Goal: Task Accomplishment & Management: Manage account settings

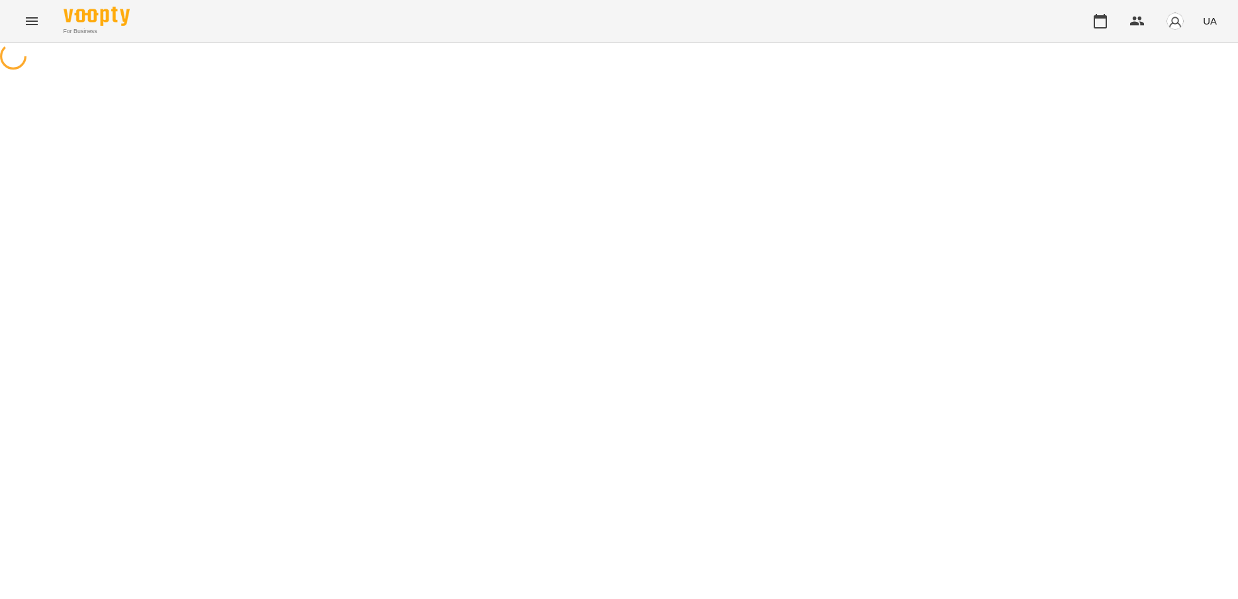
click at [37, 29] on button "Menu" at bounding box center [32, 21] width 32 height 32
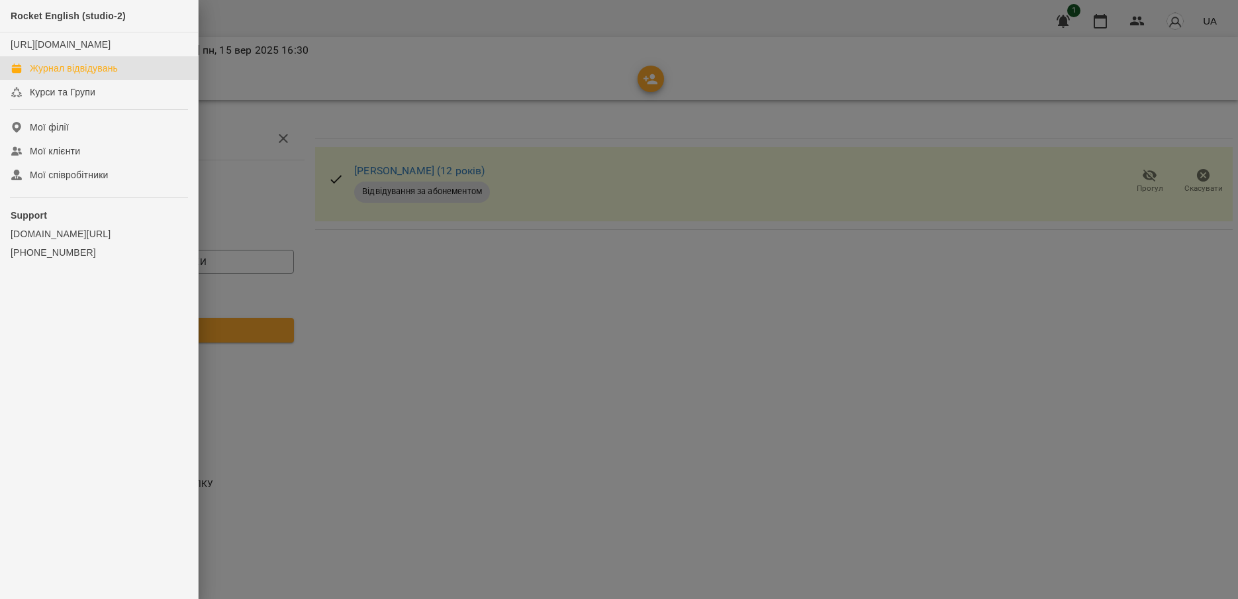
click at [54, 75] on div "Журнал відвідувань" at bounding box center [74, 68] width 88 height 13
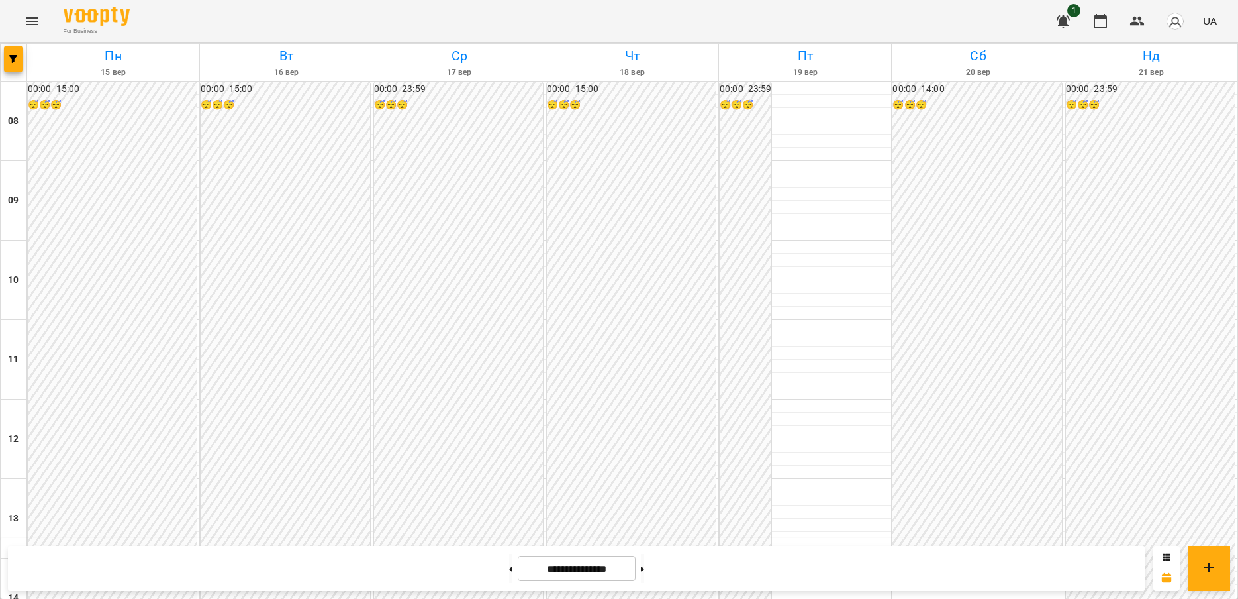
scroll to position [536, 0]
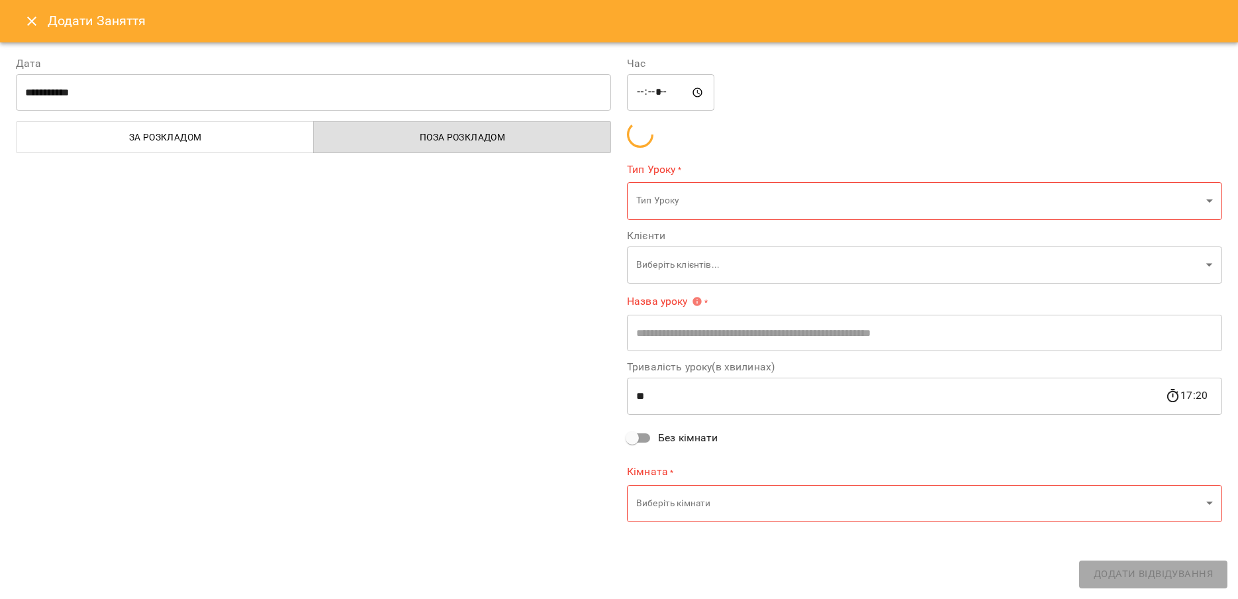
type input "**********"
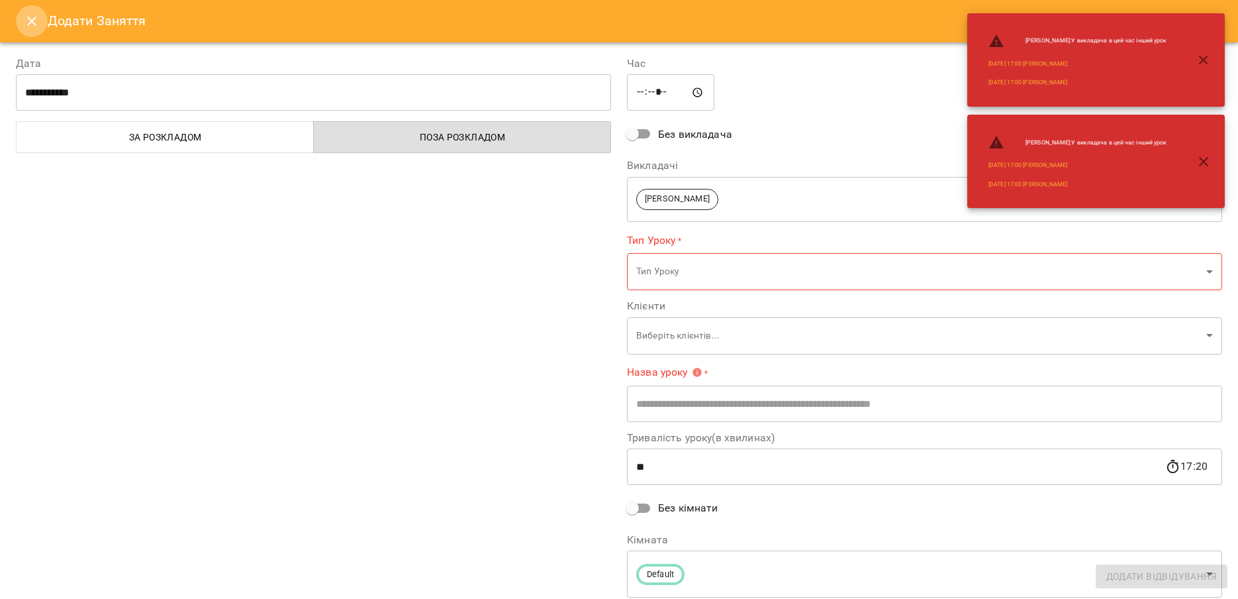
click at [28, 23] on icon "Close" at bounding box center [32, 21] width 16 height 16
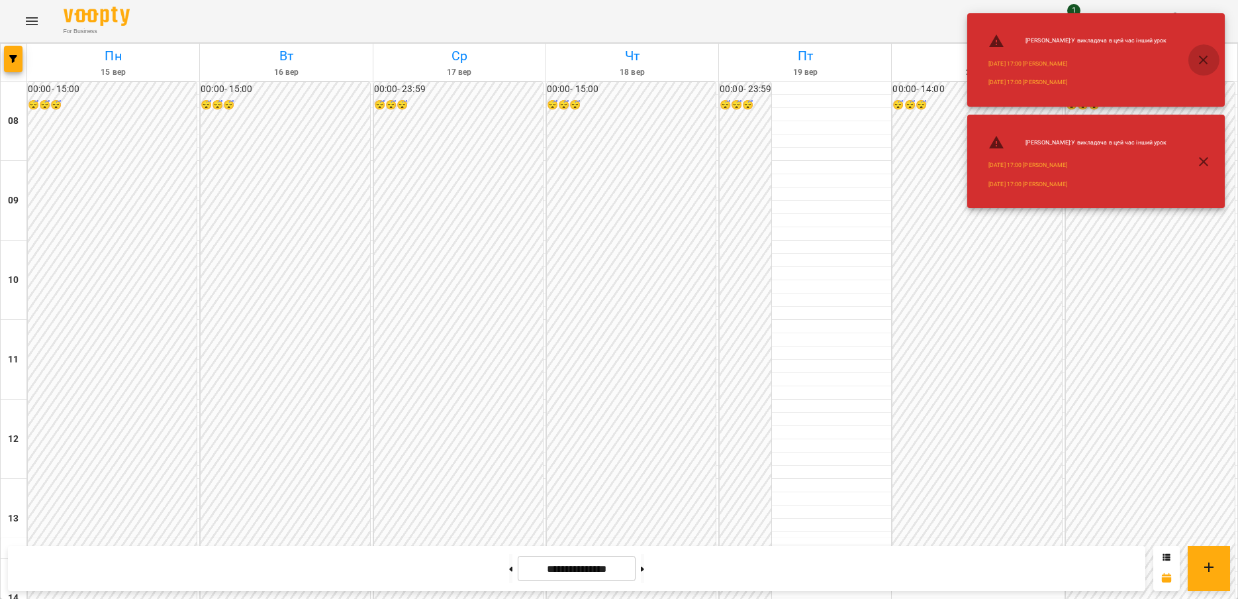
click at [1209, 60] on icon "button" at bounding box center [1204, 60] width 16 height 16
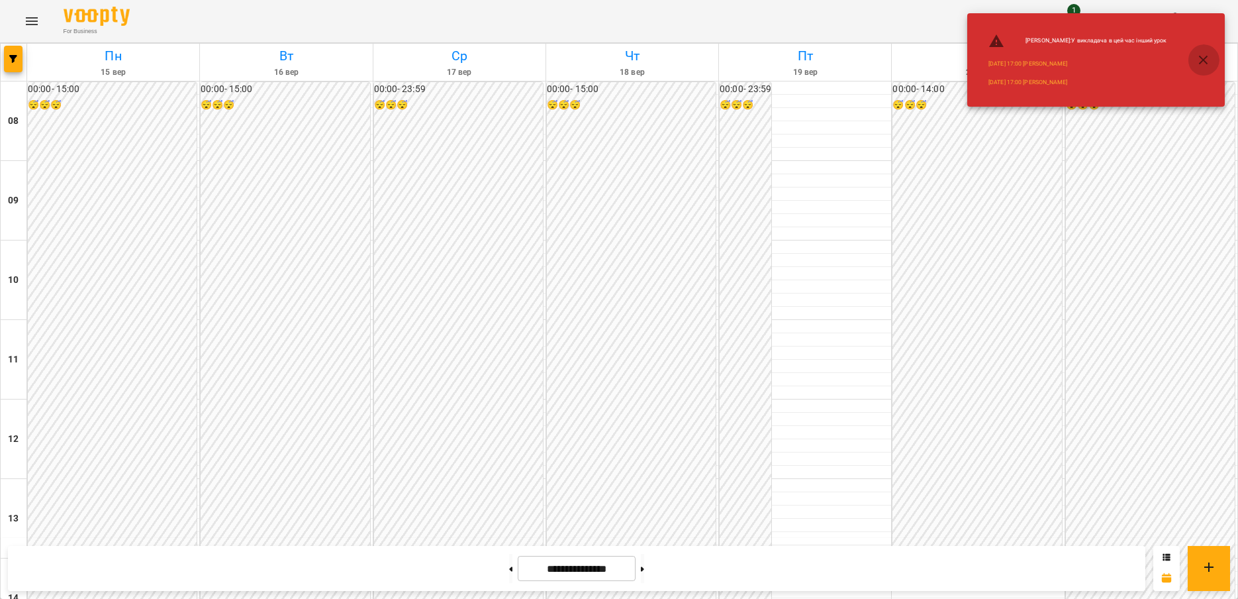
click at [1199, 60] on icon "button" at bounding box center [1204, 60] width 16 height 16
